Goal: Ask a question

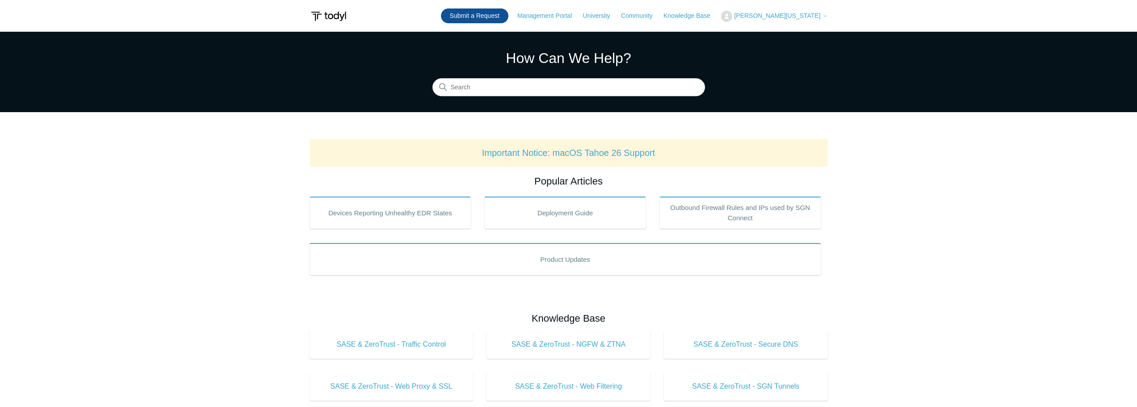
click at [506, 19] on link "Submit a Request" at bounding box center [474, 15] width 67 height 15
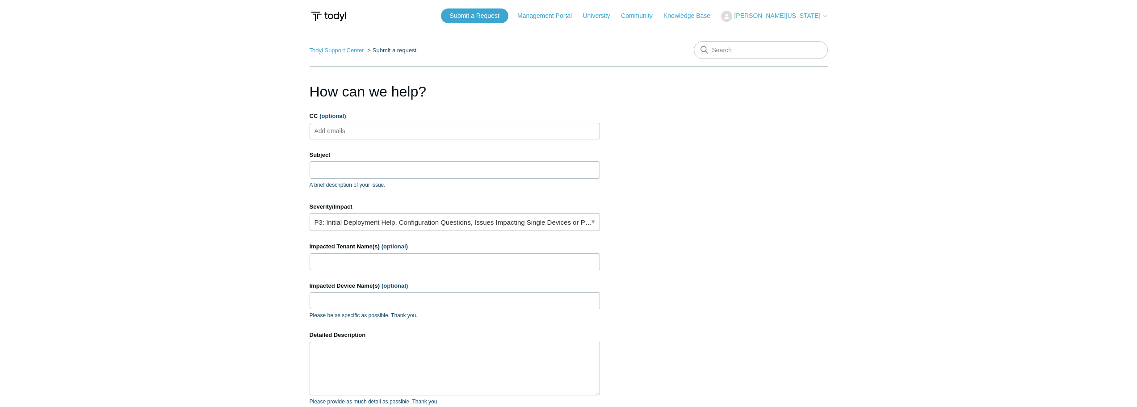
click at [417, 125] on ul "Add emails" at bounding box center [455, 131] width 290 height 17
click at [408, 128] on ul "Add emails" at bounding box center [455, 131] width 290 height 17
click at [385, 172] on input "Subject" at bounding box center [455, 169] width 290 height 17
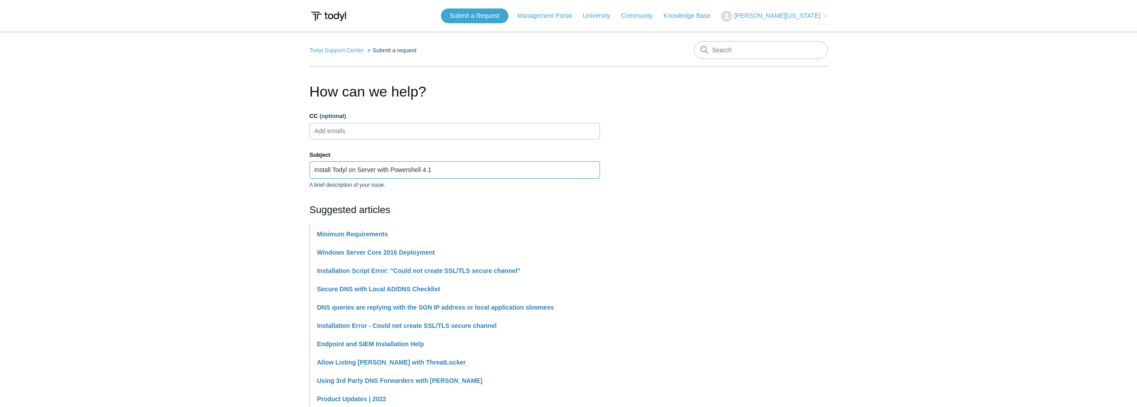
click at [457, 167] on input "Install Todyl on Server with Powershell 4.1" at bounding box center [455, 169] width 290 height 17
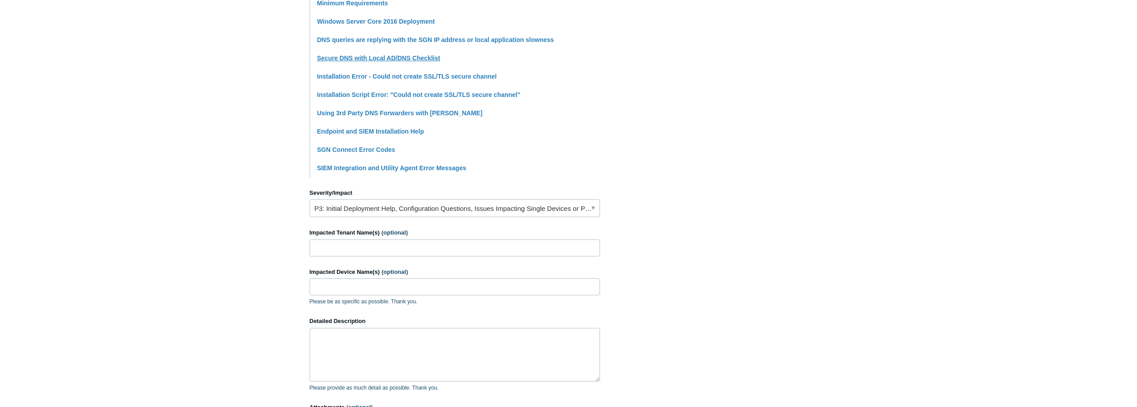
scroll to position [358, 0]
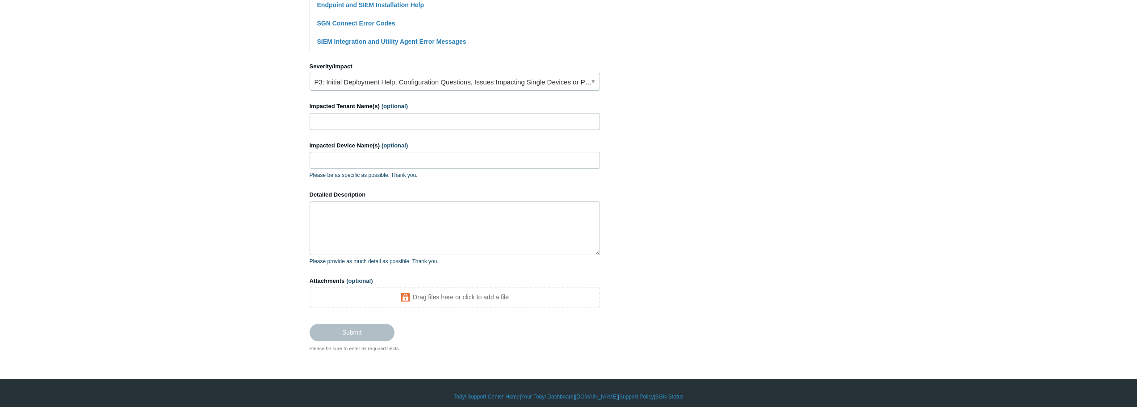
type input "Install Todyl on Server with Powershell 4.0"
click at [372, 120] on input "Impacted Tenant Name(s) (optional)" at bounding box center [455, 121] width 290 height 17
click at [327, 122] on input "Impacted Tenant Name(s) (optional)" at bounding box center [455, 121] width 290 height 17
paste input "SRV2012R2"
type input "SRV2012R2"
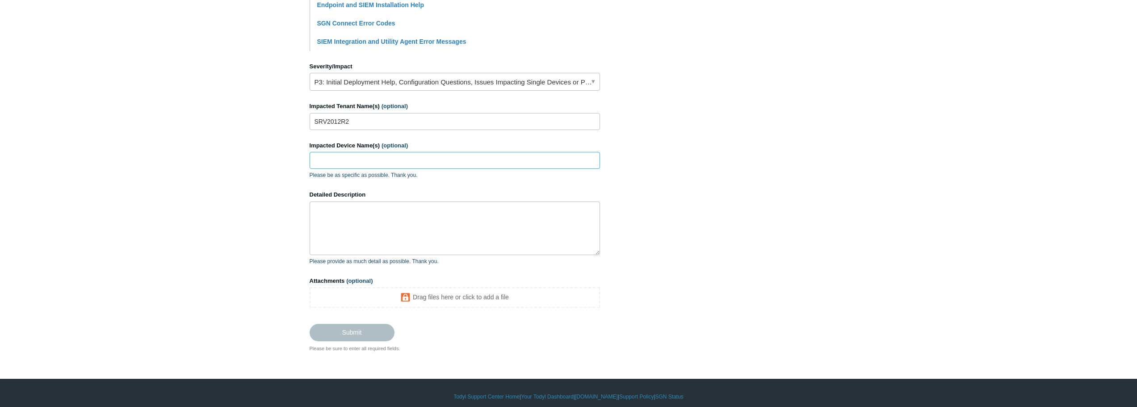
click at [336, 158] on input "Impacted Device Name(s) (optional)" at bounding box center [455, 160] width 290 height 17
paste input "SRV2012R2"
type input "SRV2012R2"
drag, startPoint x: 358, startPoint y: 119, endPoint x: 230, endPoint y: 128, distance: 129.0
click at [230, 128] on main "Todyl Support Center Submit a request How can we help? CC (optional) Add emails…" at bounding box center [568, 13] width 1137 height 678
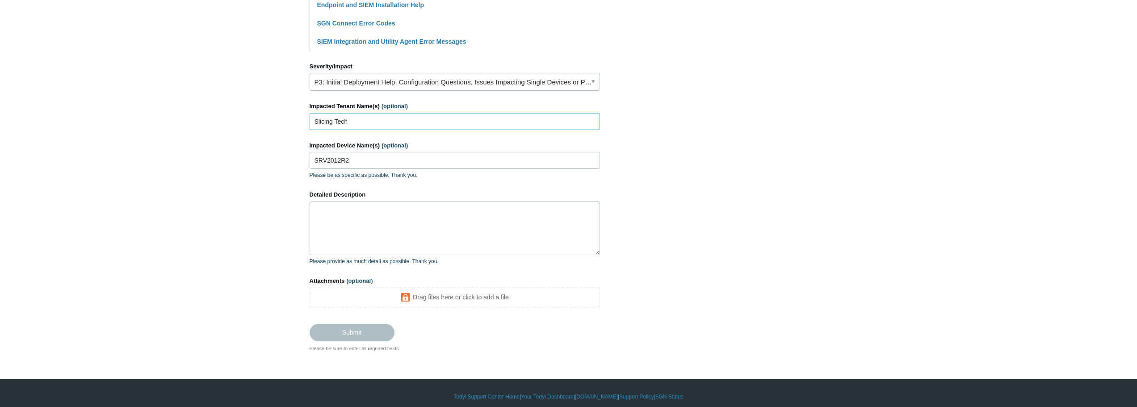
type input "Slicing Tech"
click at [404, 241] on textarea "Detailed Description" at bounding box center [455, 229] width 290 height 54
drag, startPoint x: 306, startPoint y: 194, endPoint x: 370, endPoint y: 192, distance: 63.9
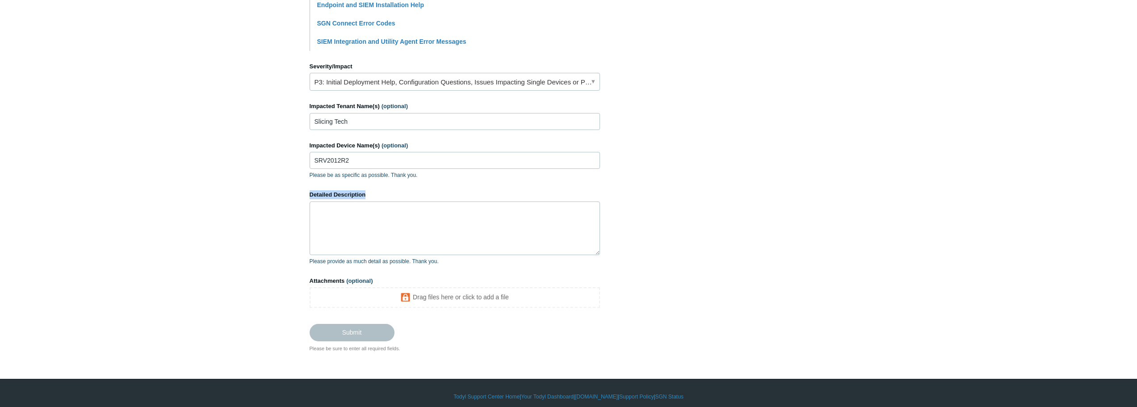
click at [370, 192] on main "Todyl Support Center Submit a request How can we help? CC (optional) Add emails…" at bounding box center [568, 13] width 1137 height 678
click at [370, 192] on label "Detailed Description" at bounding box center [455, 194] width 290 height 9
click at [370, 202] on textarea "Detailed Description" at bounding box center [455, 229] width 290 height 54
click at [413, 216] on textarea "Detailed Description" at bounding box center [455, 229] width 290 height 54
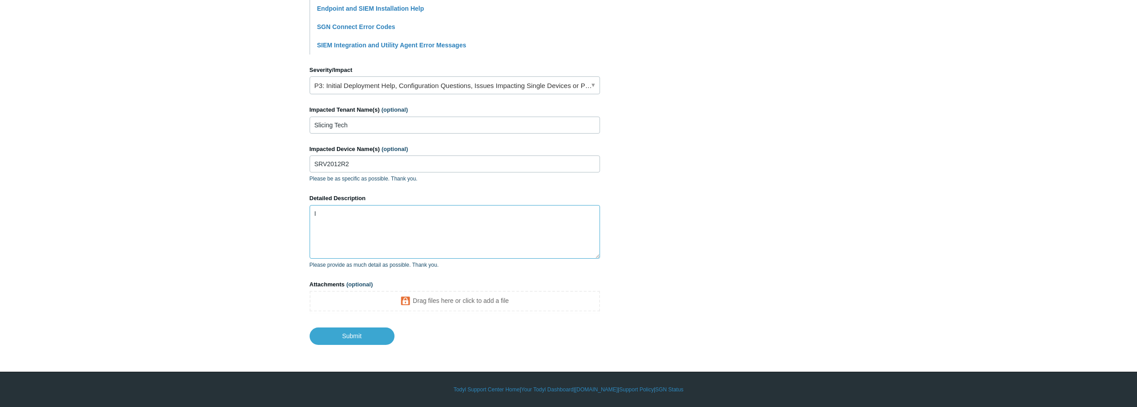
scroll to position [354, 0]
type textarea "I'm unsure how to install Todyl on this device, it is a 2012 server and runs Po…"
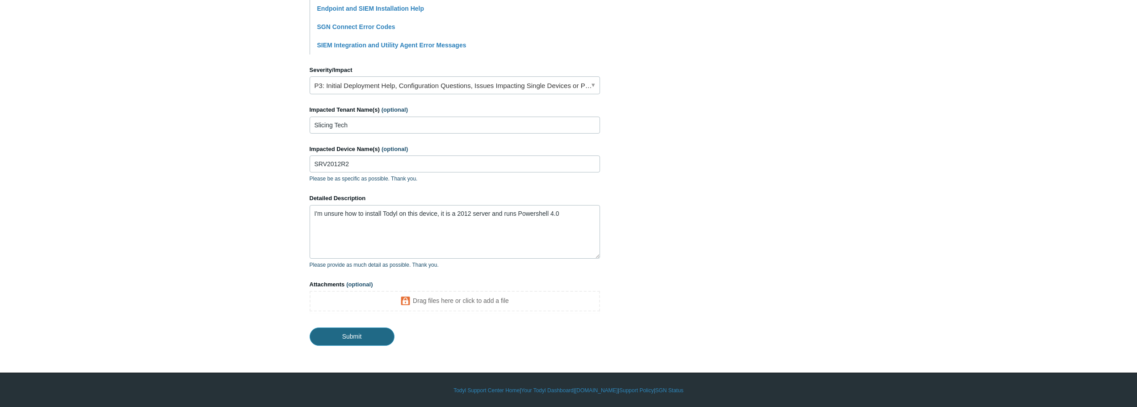
click at [331, 335] on input "Submit" at bounding box center [352, 337] width 85 height 18
